Goal: Task Accomplishment & Management: Use online tool/utility

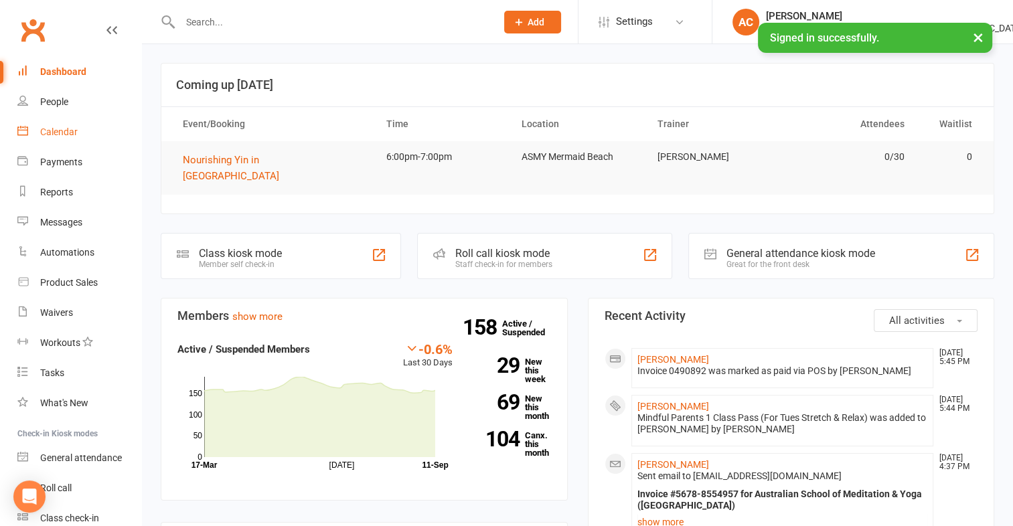
click at [61, 134] on div "Calendar" at bounding box center [58, 132] width 37 height 11
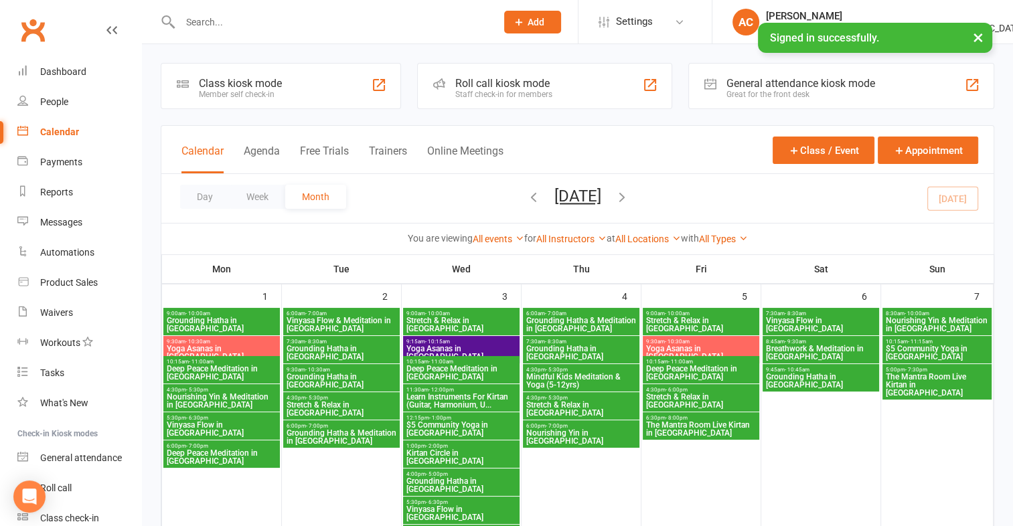
click at [587, 409] on span "Stretch & Relax in [GEOGRAPHIC_DATA]" at bounding box center [581, 409] width 111 height 16
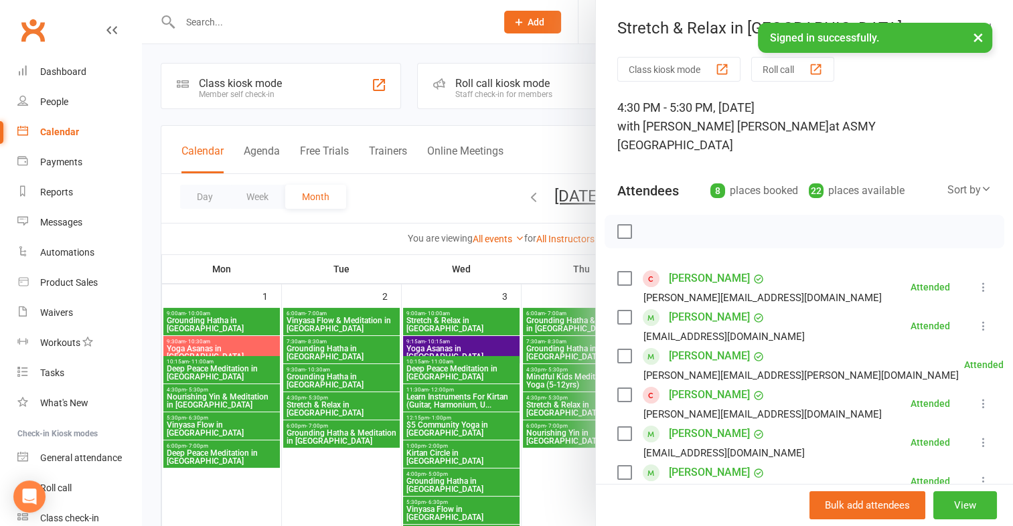
click at [715, 70] on div "button" at bounding box center [722, 69] width 14 height 14
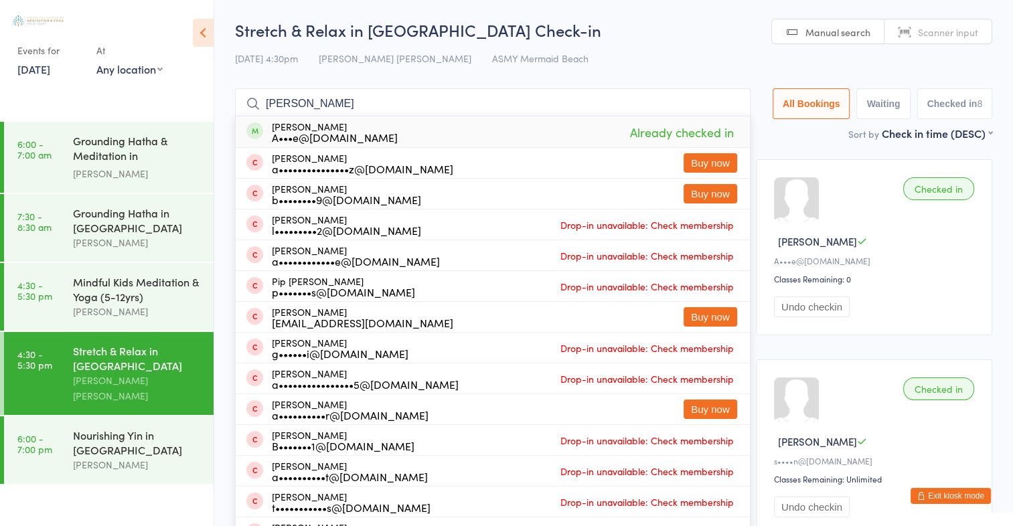
type input "[PERSON_NAME]"
click at [647, 130] on span "Already checked in" at bounding box center [682, 132] width 110 height 23
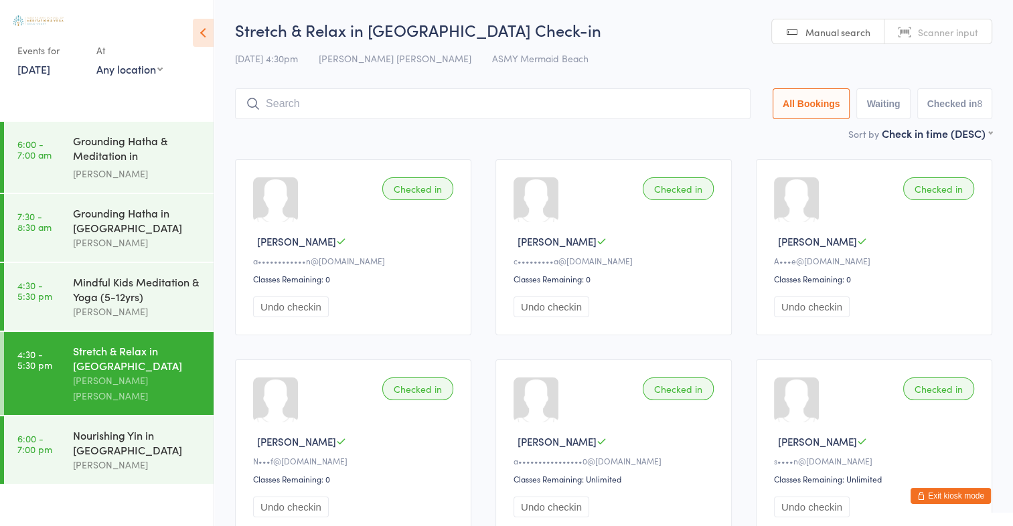
click at [680, 100] on input "search" at bounding box center [493, 103] width 516 height 31
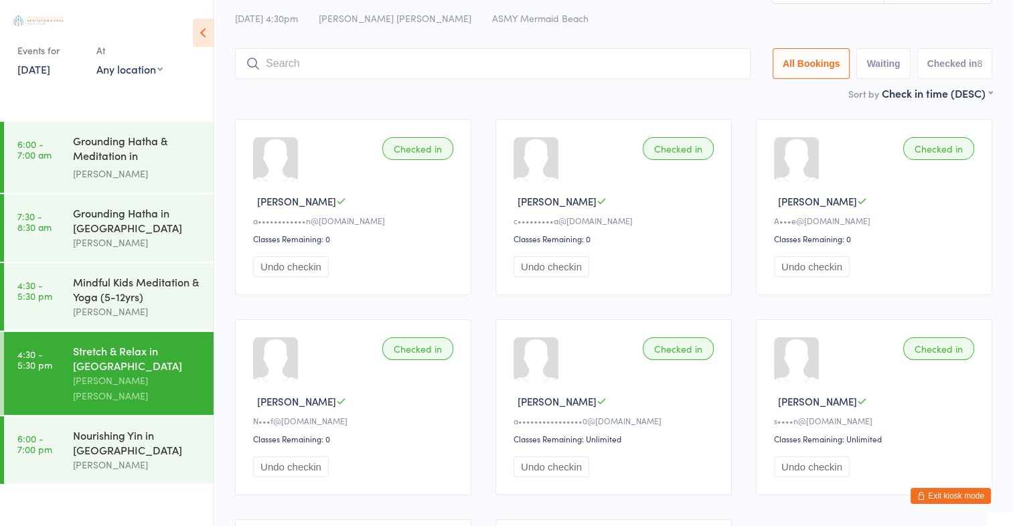
scroll to position [88, 0]
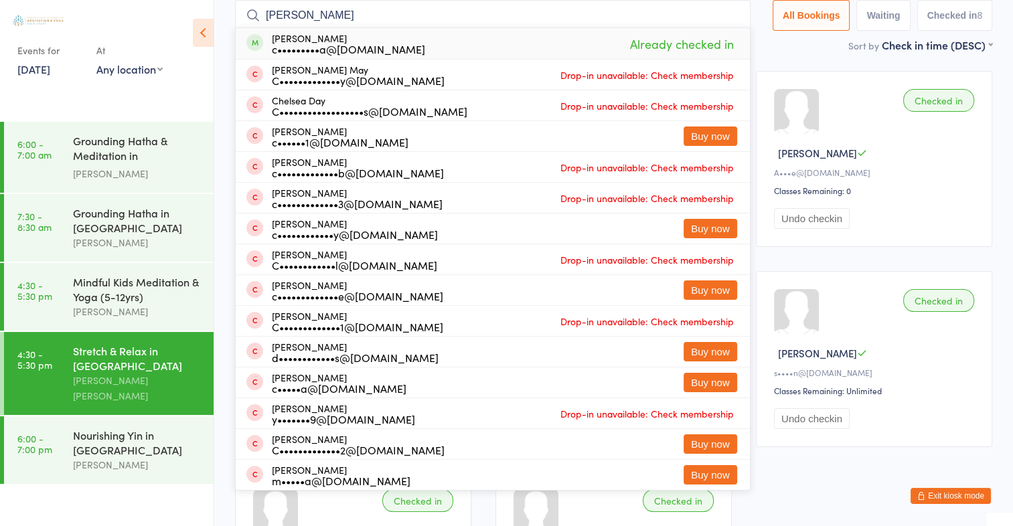
type input "[PERSON_NAME]"
click at [686, 51] on span "Already checked in" at bounding box center [682, 43] width 110 height 23
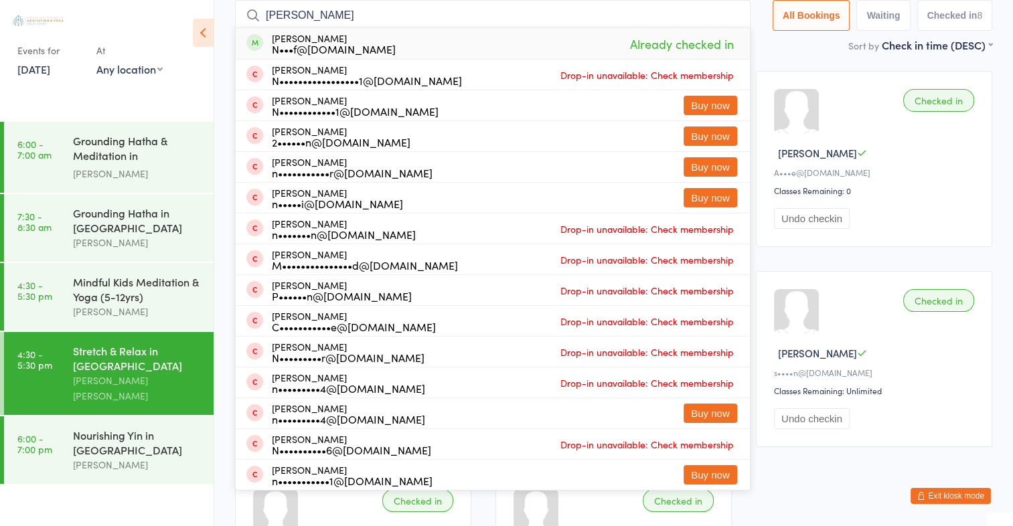
type input "[PERSON_NAME]"
click at [673, 49] on span "Already checked in" at bounding box center [682, 43] width 110 height 23
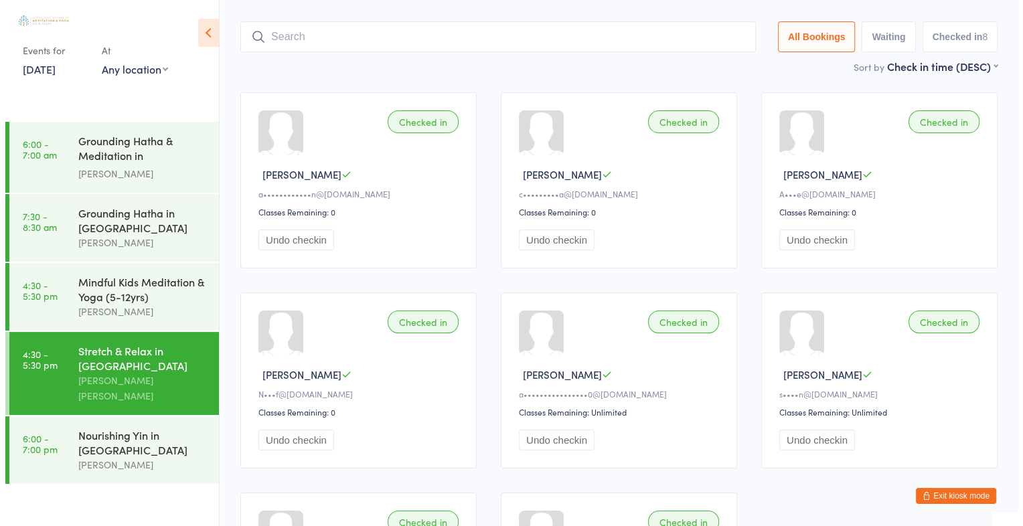
scroll to position [0, 0]
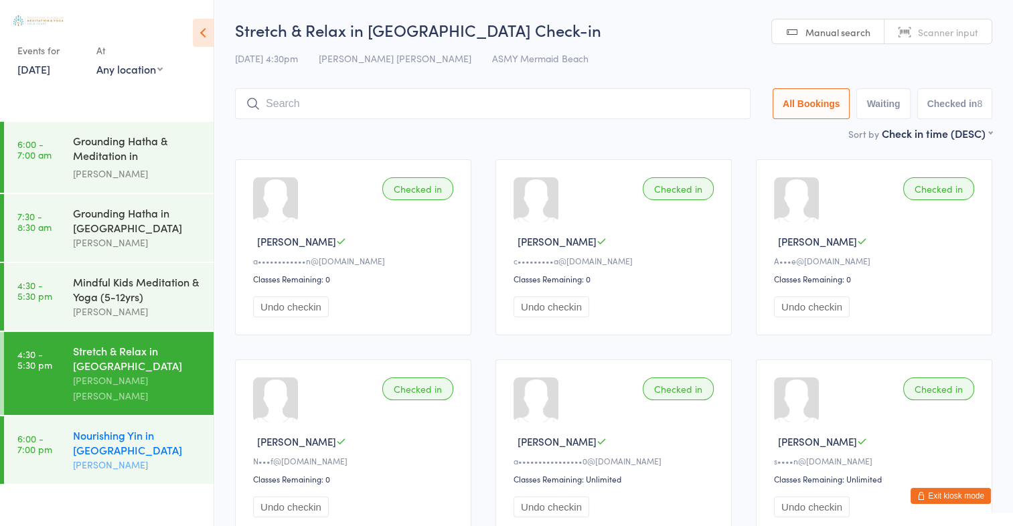
click at [114, 439] on div "Nourishing Yin in [GEOGRAPHIC_DATA]" at bounding box center [137, 442] width 129 height 29
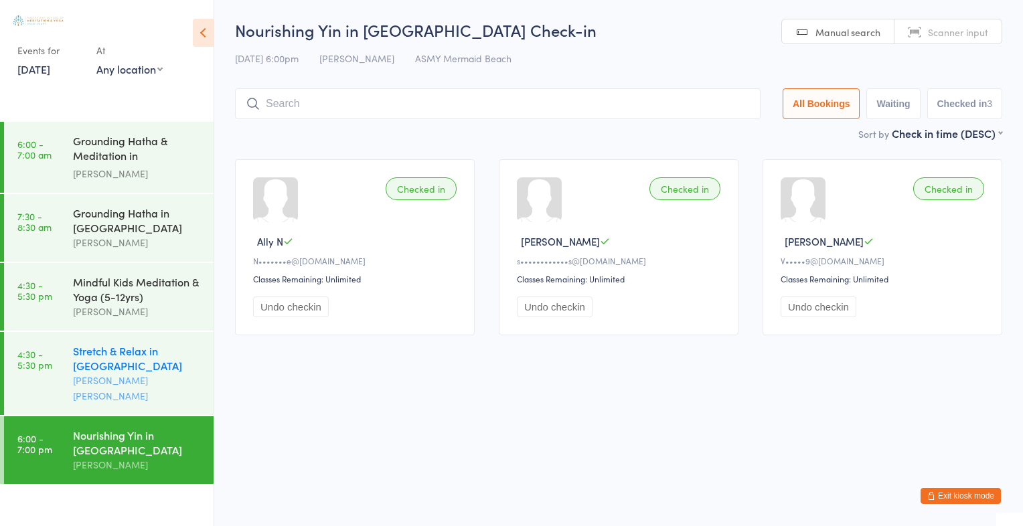
click at [139, 389] on div "[PERSON_NAME] [PERSON_NAME]" at bounding box center [137, 388] width 129 height 31
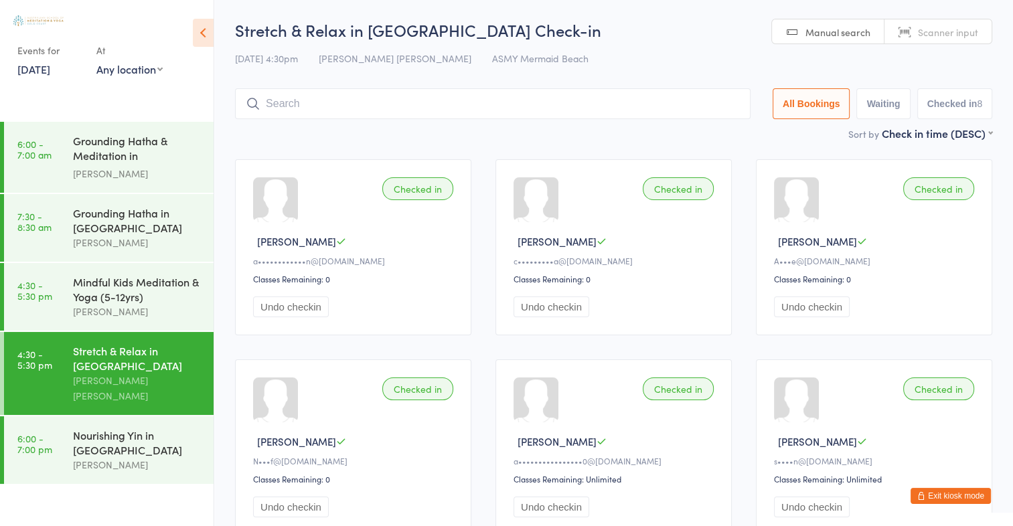
click at [48, 67] on link "[DATE]" at bounding box center [33, 69] width 33 height 15
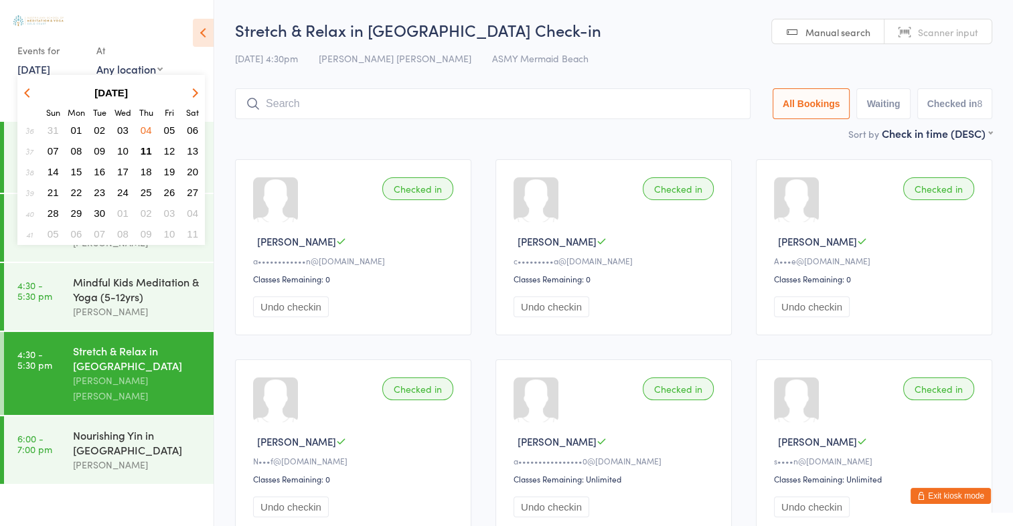
click at [143, 147] on span "11" at bounding box center [146, 150] width 11 height 11
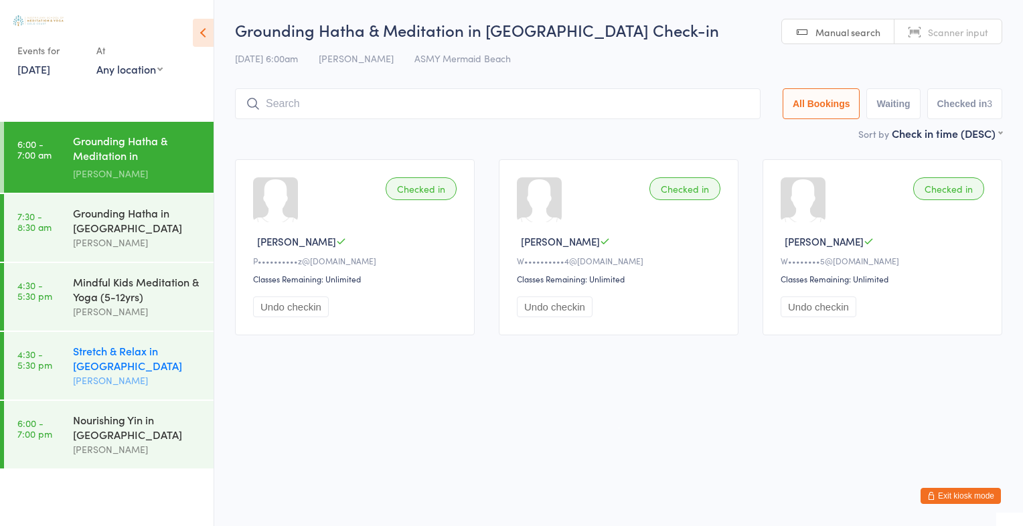
click at [119, 376] on div "[PERSON_NAME]" at bounding box center [137, 380] width 129 height 15
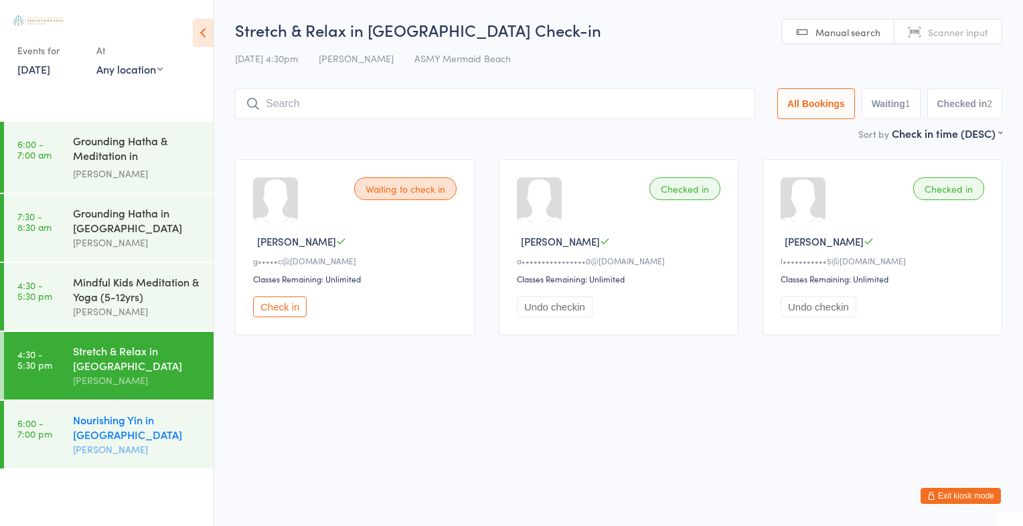
click at [91, 440] on div "Nourishing Yin in [GEOGRAPHIC_DATA]" at bounding box center [137, 426] width 129 height 29
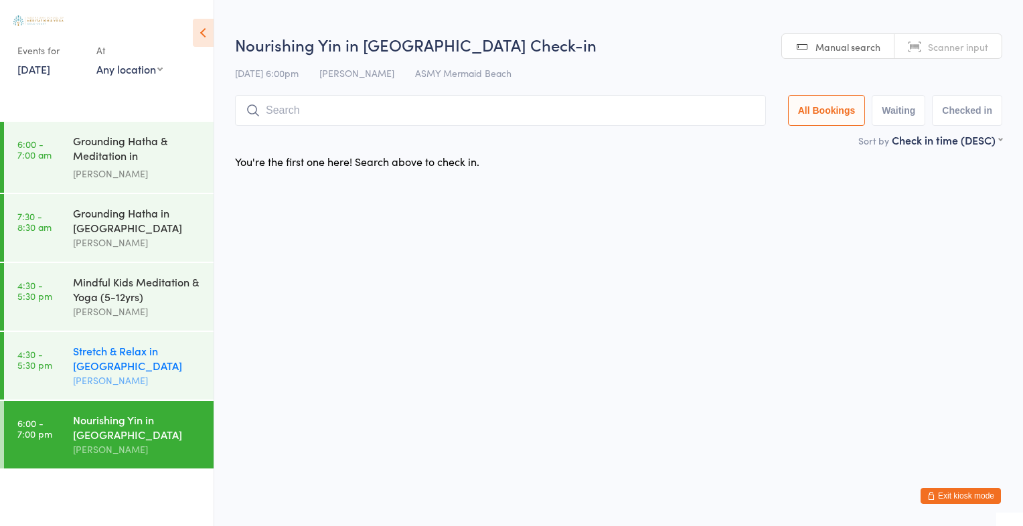
click at [83, 370] on div "Stretch & Relax in [GEOGRAPHIC_DATA]" at bounding box center [137, 358] width 129 height 29
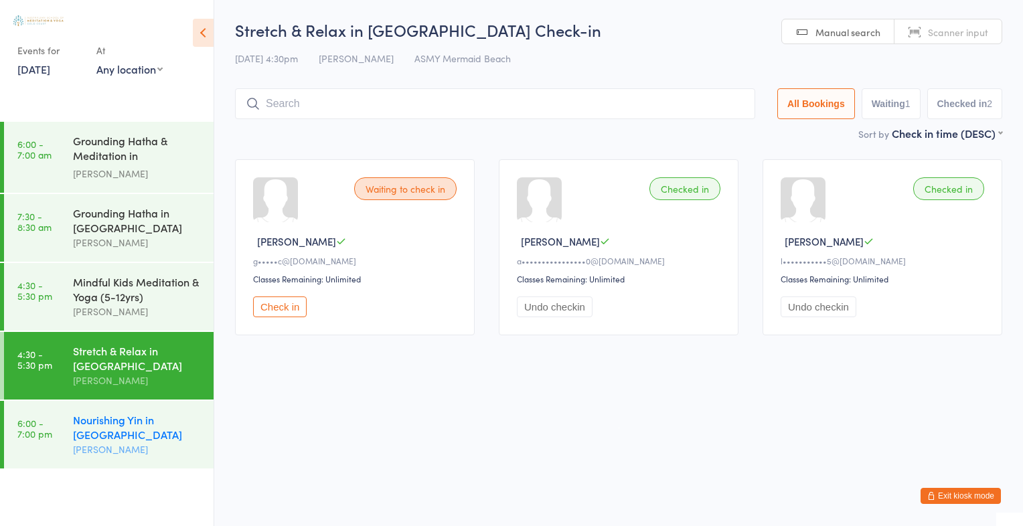
click at [118, 429] on div "Nourishing Yin in [GEOGRAPHIC_DATA]" at bounding box center [137, 426] width 129 height 29
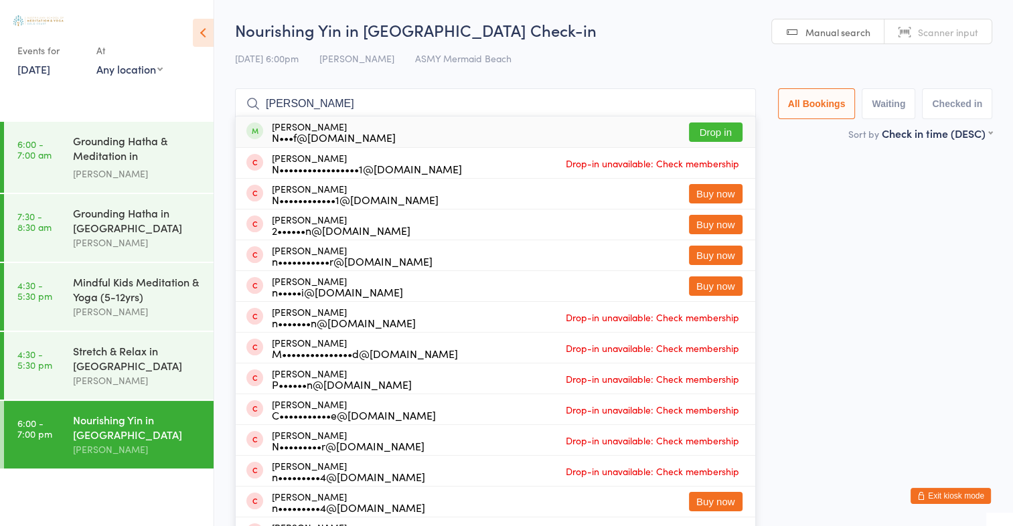
type input "[PERSON_NAME]"
click at [713, 135] on button "Drop in" at bounding box center [716, 132] width 54 height 19
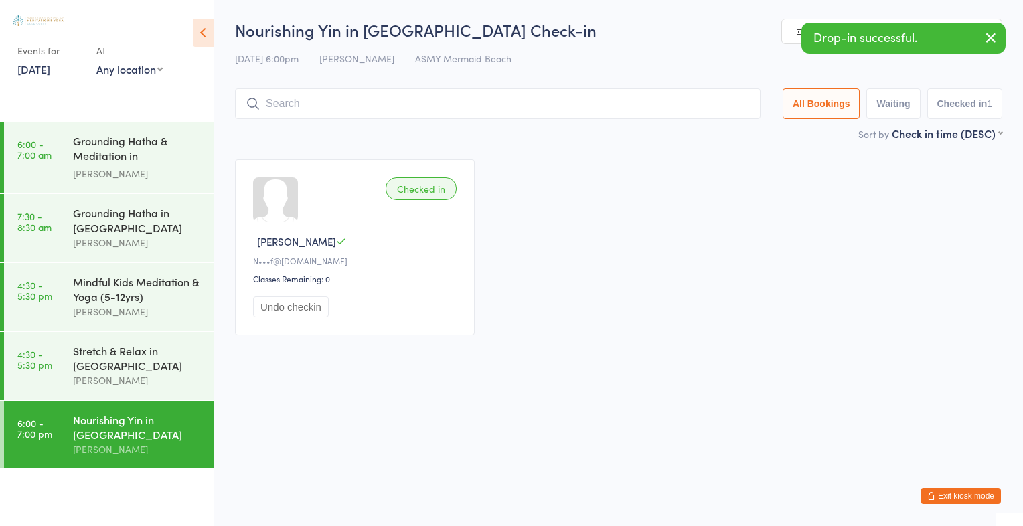
click at [998, 40] on icon "button" at bounding box center [991, 37] width 16 height 17
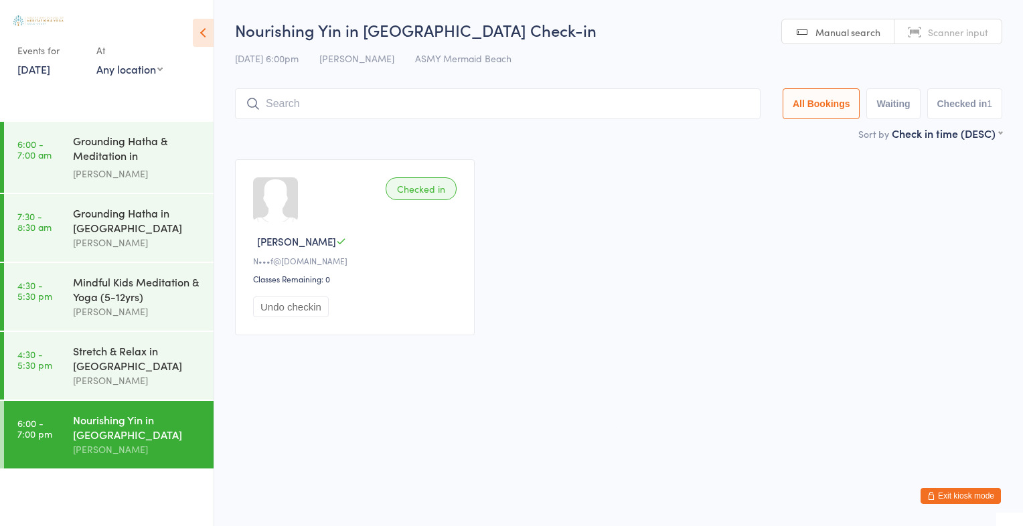
click at [964, 37] on span "Scanner input" at bounding box center [958, 31] width 60 height 13
type input "2763"
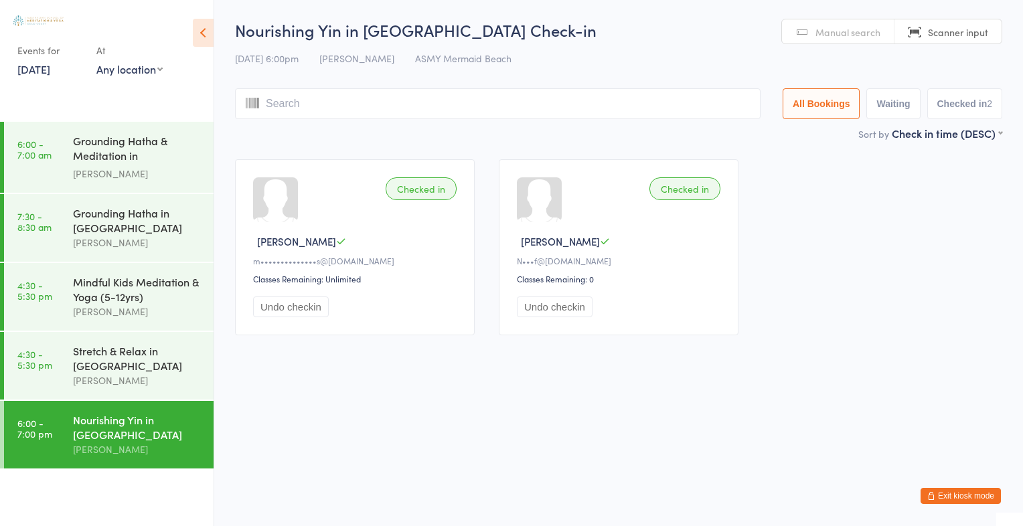
click at [839, 31] on span "Manual search" at bounding box center [848, 31] width 65 height 13
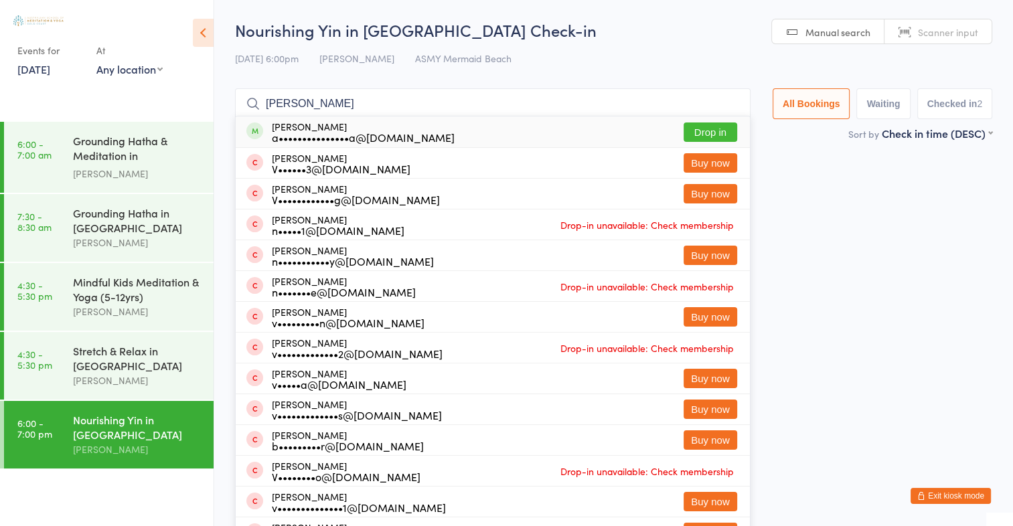
type input "[PERSON_NAME]"
click at [717, 130] on button "Drop in" at bounding box center [711, 132] width 54 height 19
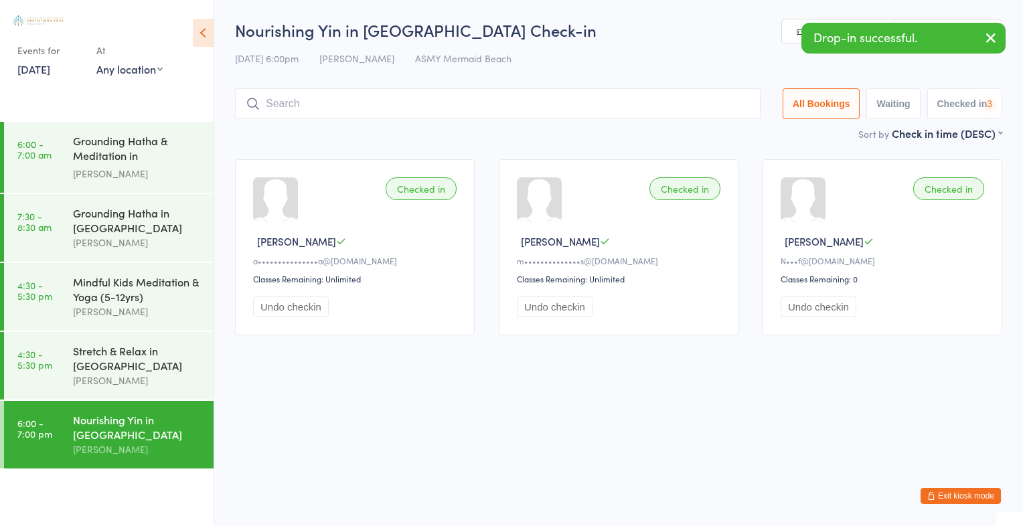
click at [994, 41] on icon "button" at bounding box center [991, 37] width 16 height 17
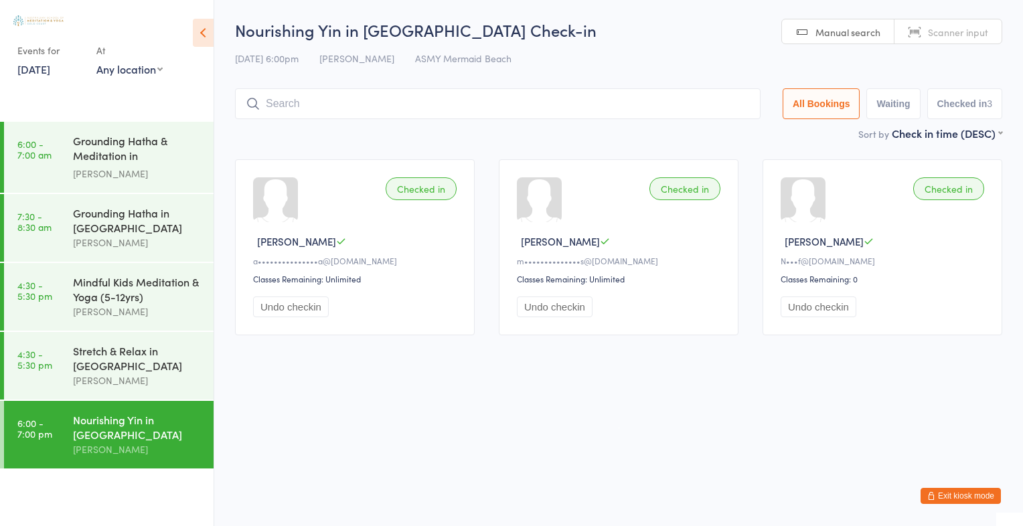
click at [973, 37] on span "Scanner input" at bounding box center [958, 31] width 60 height 13
